Goal: Information Seeking & Learning: Learn about a topic

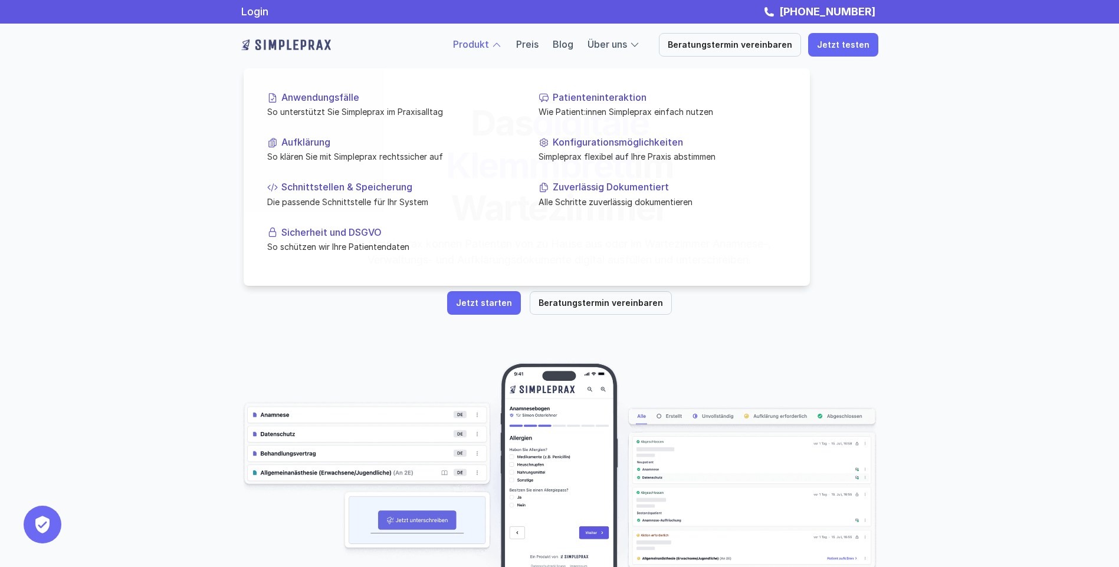
click at [501, 48] on div at bounding box center [496, 45] width 11 height 11
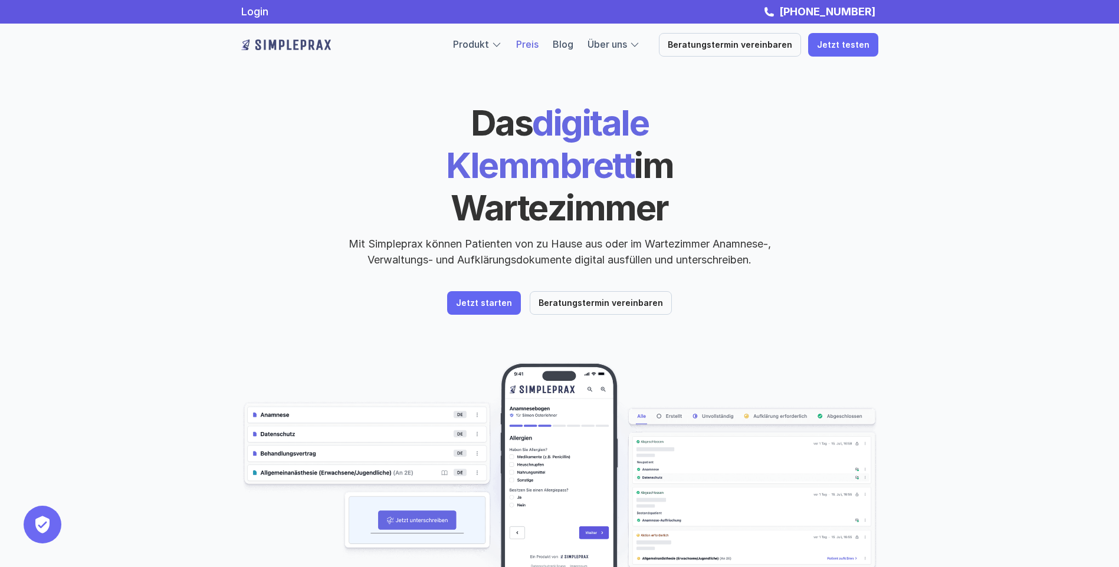
click at [538, 47] on link "Preis" at bounding box center [527, 44] width 22 height 12
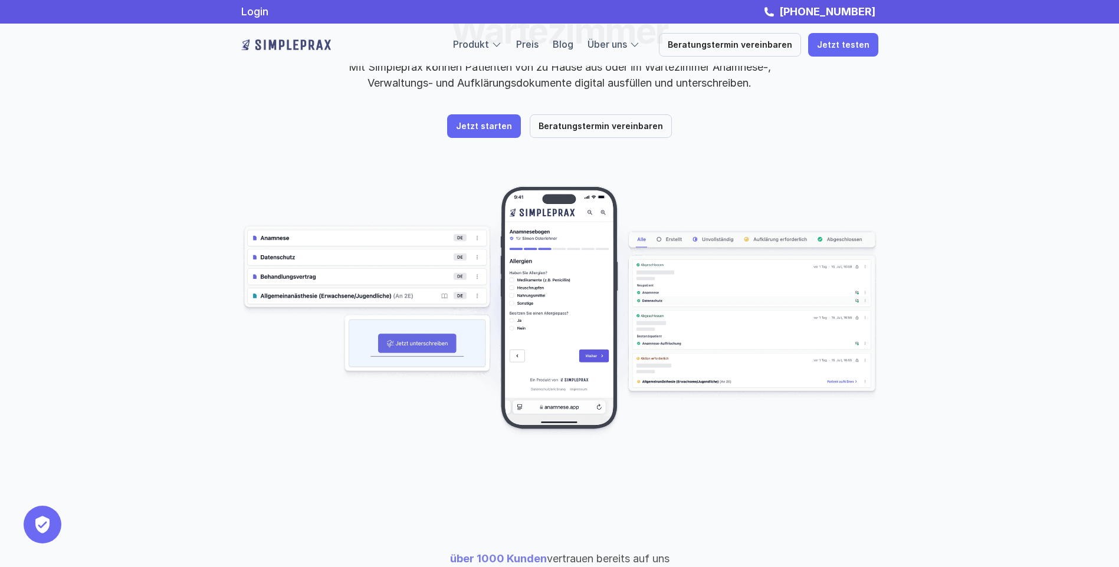
scroll to position [118, 0]
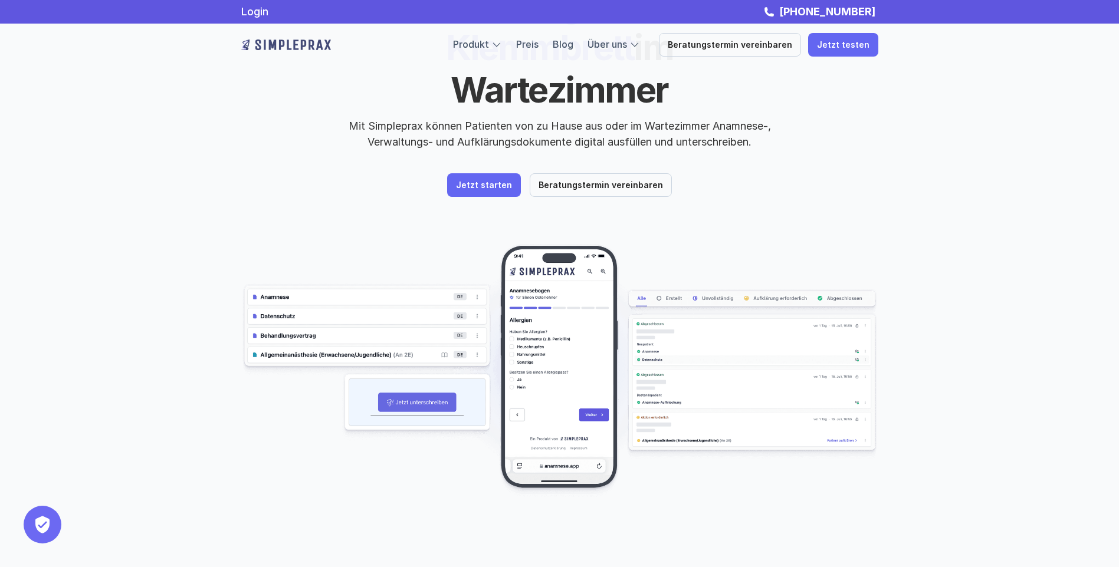
click at [413, 251] on img at bounding box center [559, 371] width 637 height 254
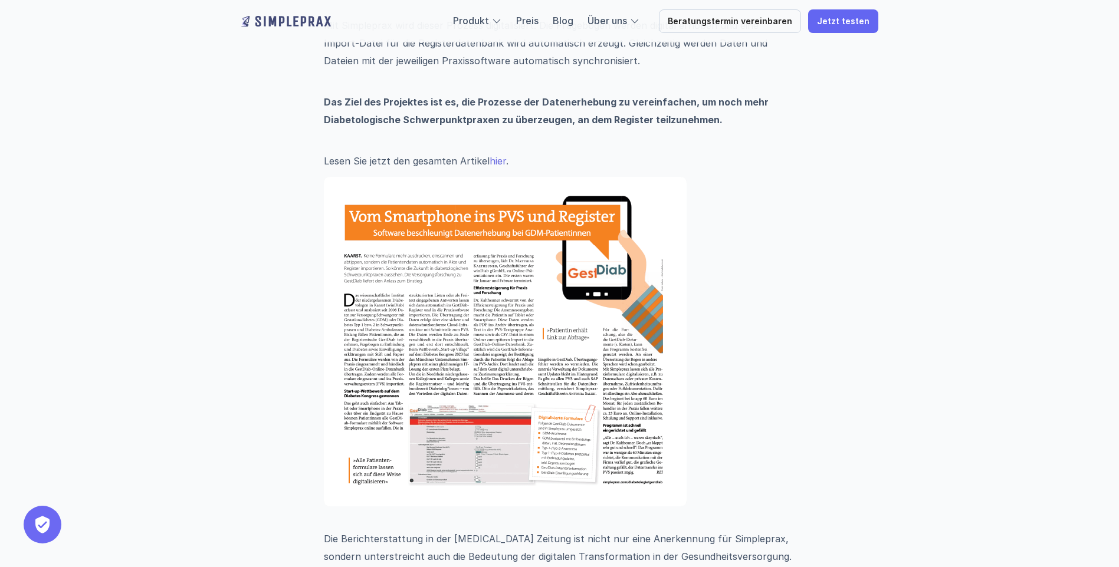
scroll to position [826, 0]
